Goal: Check status: Check status

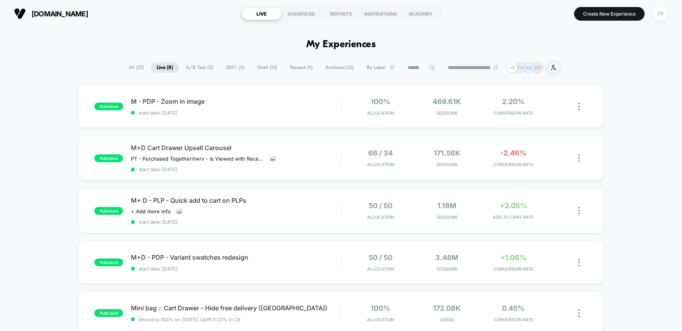
click at [663, 16] on div "TP" at bounding box center [660, 13] width 15 height 15
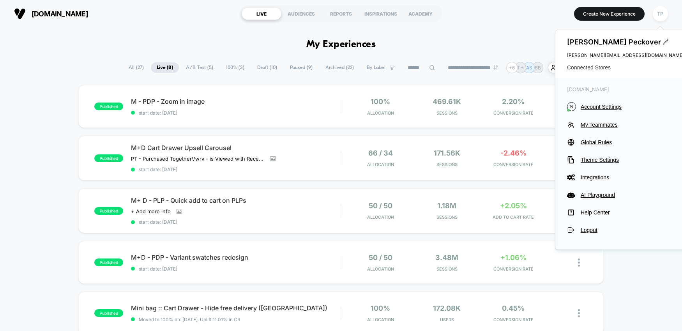
click at [594, 65] on span "Connected Stores" at bounding box center [625, 67] width 117 height 6
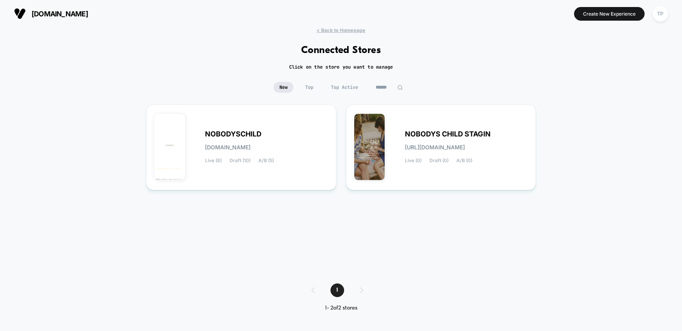
click at [401, 87] on img at bounding box center [400, 88] width 6 height 6
click at [391, 88] on input "******" at bounding box center [389, 87] width 39 height 11
click at [374, 88] on input "******" at bounding box center [389, 87] width 78 height 11
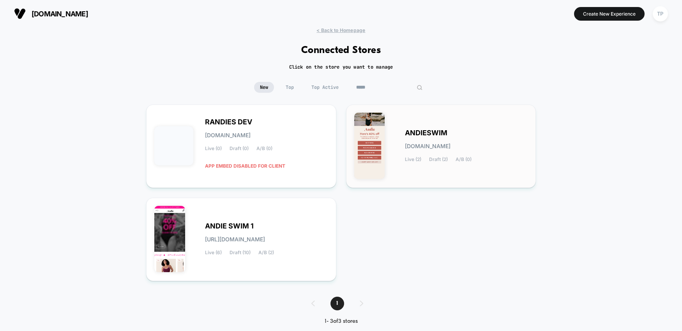
type input "*****"
click at [412, 145] on span "[DOMAIN_NAME]" at bounding box center [428, 145] width 46 height 5
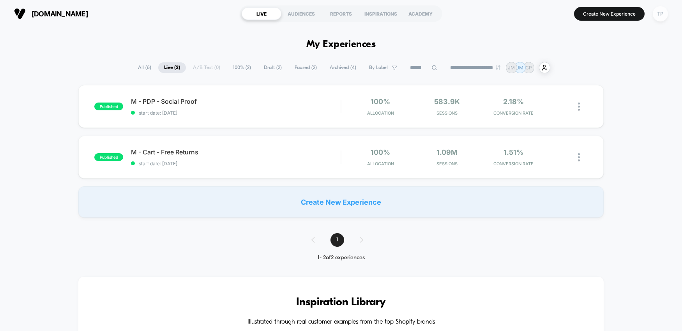
click at [663, 14] on div "TP" at bounding box center [660, 13] width 15 height 15
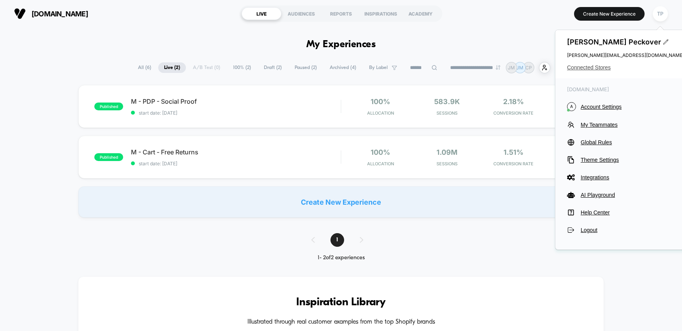
click at [598, 66] on span "Connected Stores" at bounding box center [625, 67] width 117 height 6
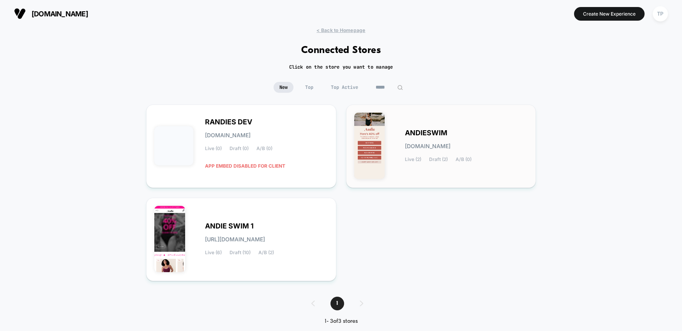
click at [447, 127] on div "ANDIESWIM [DOMAIN_NAME] Live (2) Draft (2) A/B (0)" at bounding box center [441, 146] width 174 height 67
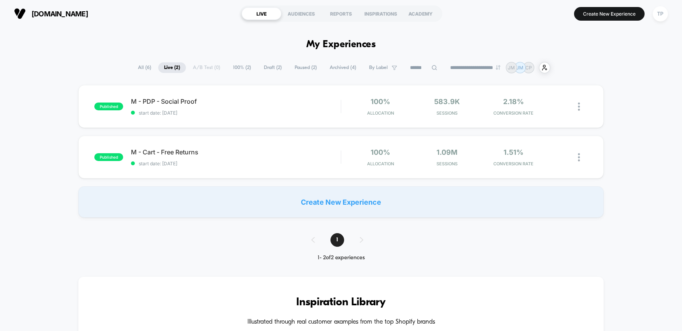
click at [145, 67] on span "All ( 6 )" at bounding box center [144, 67] width 25 height 11
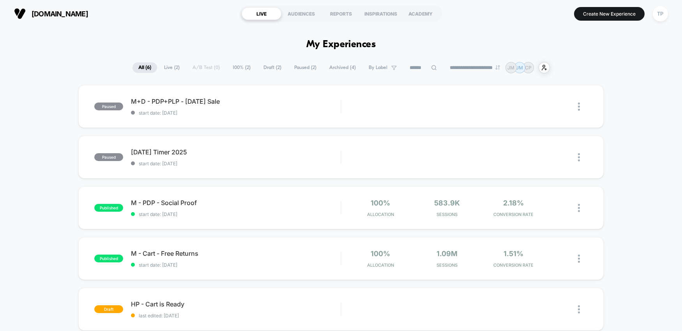
click at [342, 64] on span "Archived ( 4 )" at bounding box center [343, 67] width 38 height 11
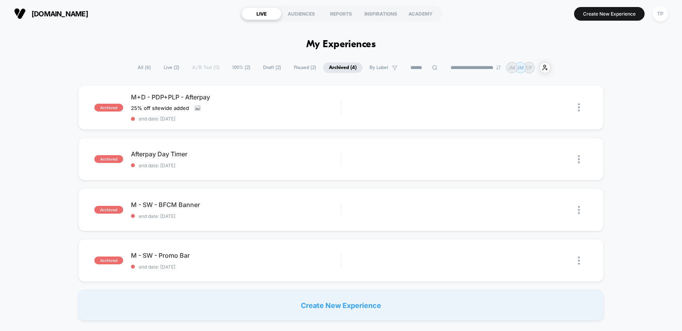
click at [291, 67] on span "Paused ( 2 )" at bounding box center [305, 67] width 34 height 11
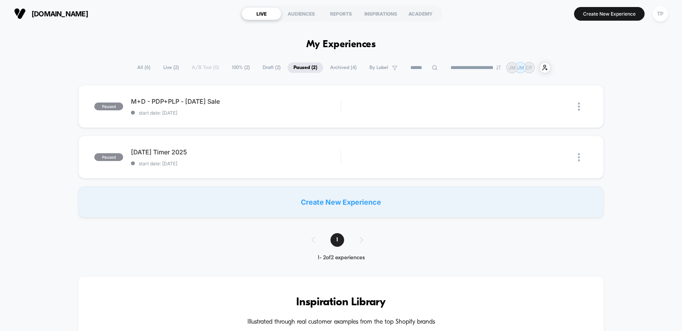
click at [266, 65] on span "Draft ( 2 )" at bounding box center [272, 67] width 30 height 11
click at [237, 67] on span "100% ( 2 )" at bounding box center [241, 67] width 30 height 11
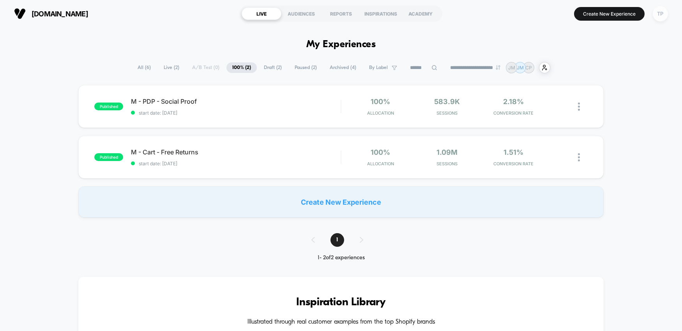
click at [665, 13] on div "TP" at bounding box center [660, 13] width 15 height 15
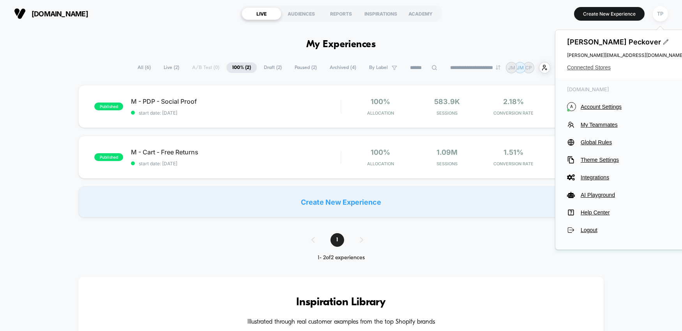
click at [601, 69] on span "Connected Stores" at bounding box center [625, 67] width 117 height 6
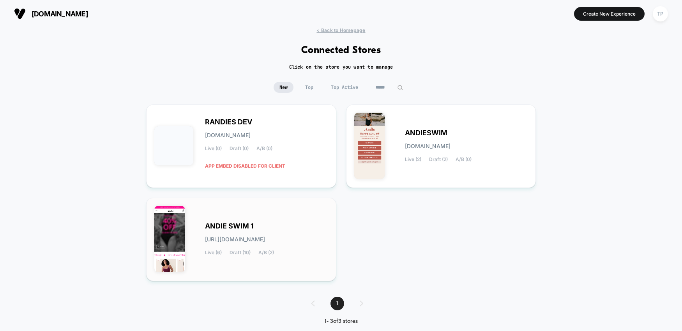
click at [299, 231] on div "ANDIE SWIM 1 [URL][DOMAIN_NAME] Live (6) Draft (10) A/B (2)" at bounding box center [266, 239] width 123 height 32
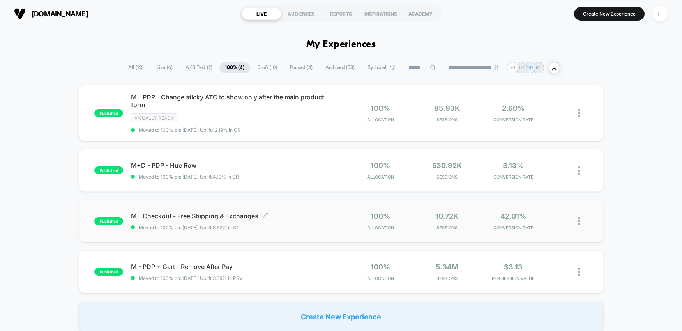
click at [271, 229] on span "Moved to 100% on: [DATE] . Uplift: 8.52% in CR" at bounding box center [236, 228] width 210 height 6
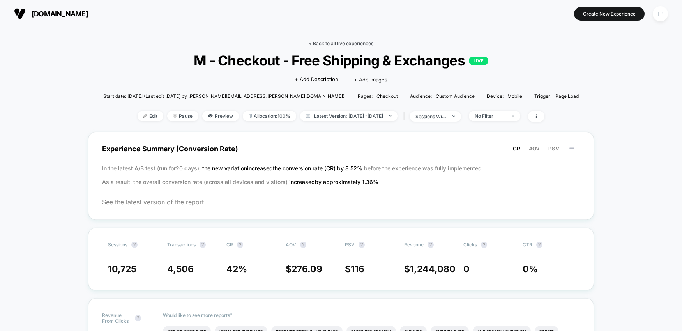
click at [325, 45] on link "< Back to all live experiences" at bounding box center [341, 44] width 65 height 6
